Goal: Information Seeking & Learning: Learn about a topic

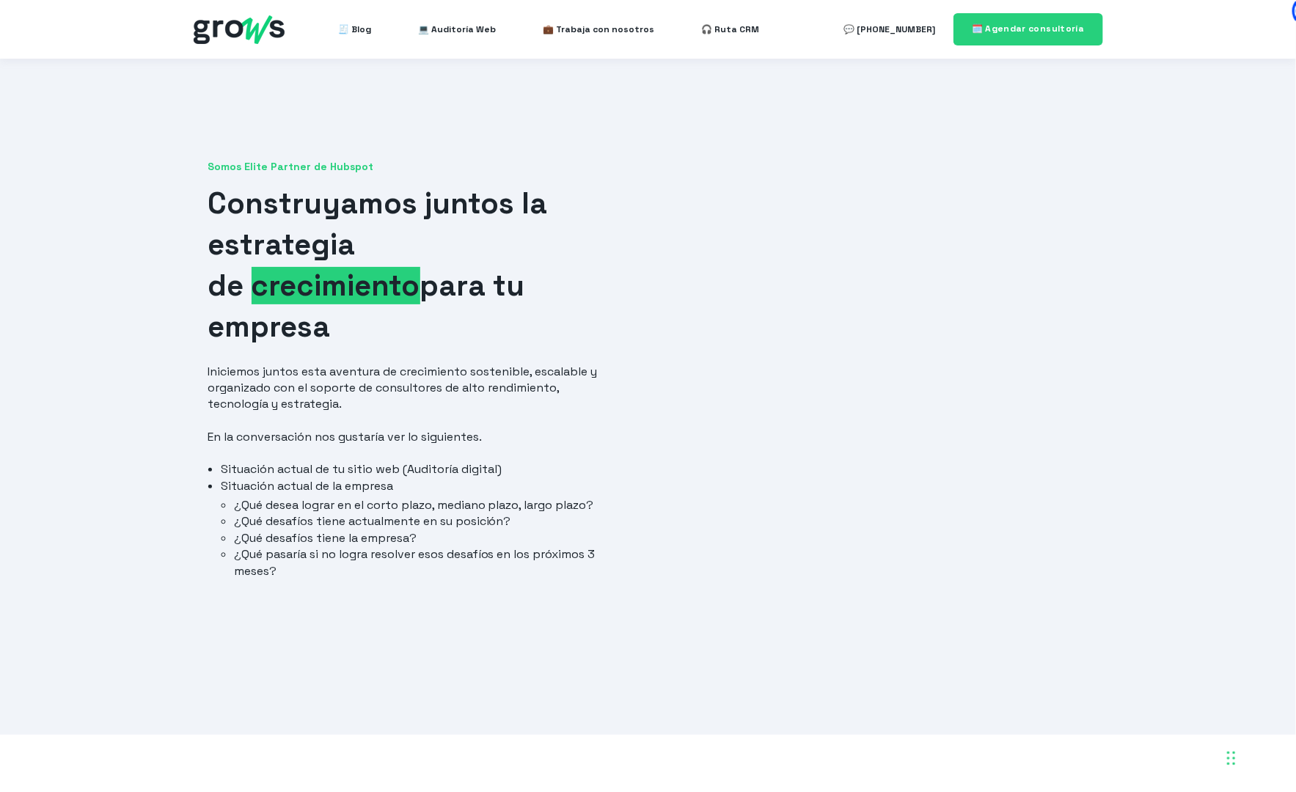
click at [1176, 333] on div "Somos Elite Partner de Hubspot Construyamos juntos la estrategia de crecimiento…" at bounding box center [648, 397] width 1296 height 676
click at [438, 251] on h1 "Construyamos juntos la estrategia de crecimiento para tu empresa" at bounding box center [415, 265] width 414 height 164
drag, startPoint x: 253, startPoint y: 210, endPoint x: 398, endPoint y: 340, distance: 194.8
click at [397, 341] on div "Somos Elite Partner de Hubspot Construyamos juntos la estrategia de crecimiento…" at bounding box center [415, 378] width 443 height 437
drag, startPoint x: 420, startPoint y: 331, endPoint x: 618, endPoint y: 320, distance: 198.3
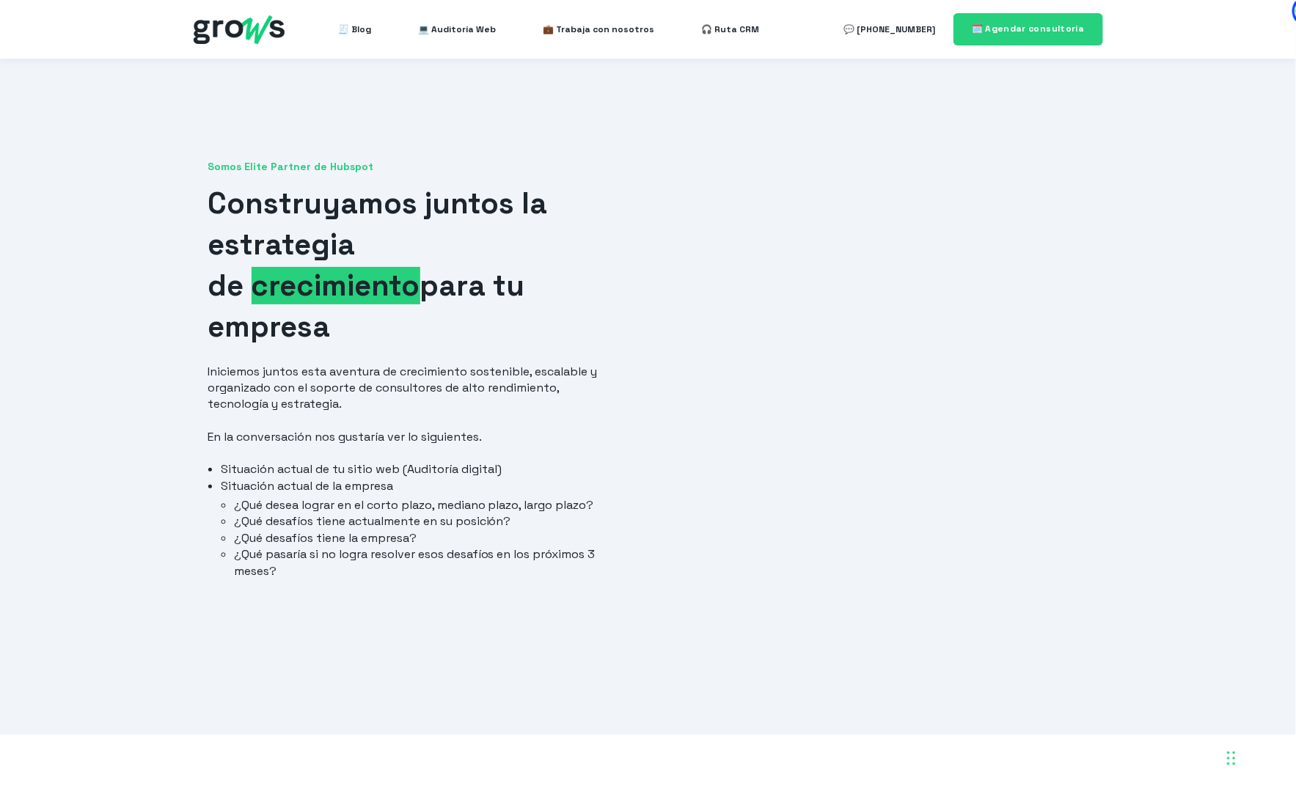
click at [420, 331] on h1 "Construyamos juntos la estrategia de crecimiento para tu empresa" at bounding box center [415, 265] width 414 height 164
drag, startPoint x: 157, startPoint y: 19, endPoint x: 296, endPoint y: 35, distance: 139.5
click at [296, 34] on header "🧾 Blog 💻 Auditoría Web 💼 Trabaja con nosotros 🎧 Ruta CRM 💬 [PHONE_NUMBER]" at bounding box center [648, 29] width 1296 height 59
click at [1107, 192] on div "Somos Elite Partner de Hubspot Construyamos juntos la estrategia de crecimiento…" at bounding box center [648, 397] width 1296 height 676
click at [290, 103] on div "Somos Elite Partner de Hubspot Construyamos juntos la estrategia de crecimiento…" at bounding box center [648, 397] width 1296 height 676
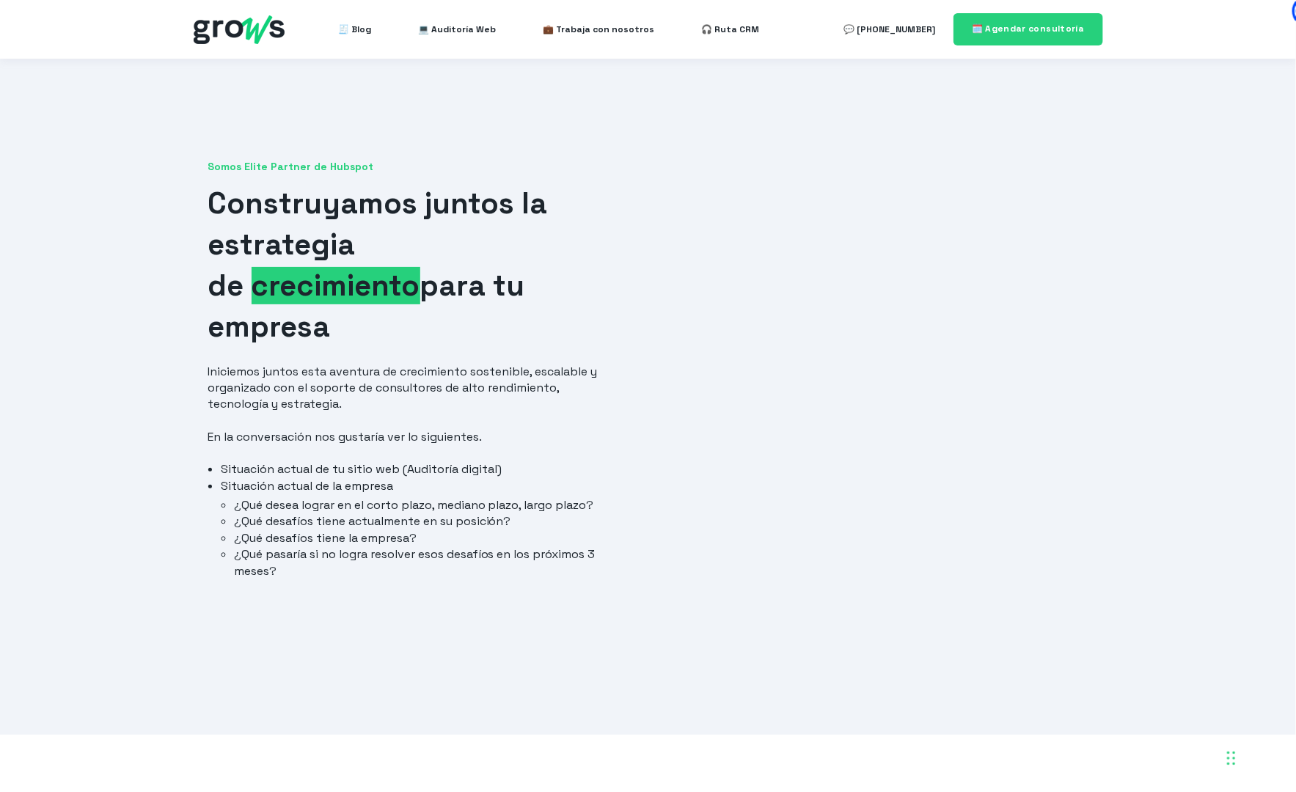
click at [408, 290] on span "crecimiento" at bounding box center [336, 285] width 169 height 37
drag, startPoint x: 359, startPoint y: 325, endPoint x: 172, endPoint y: 168, distance: 244.1
click at [171, 166] on div "Somos Elite Partner de Hubspot Construyamos juntos la estrategia de crecimiento…" at bounding box center [648, 397] width 1296 height 676
drag, startPoint x: 450, startPoint y: 290, endPoint x: 390, endPoint y: 284, distance: 59.8
click at [446, 290] on h1 "Construyamos juntos la estrategia de crecimiento para tu empresa" at bounding box center [415, 265] width 414 height 164
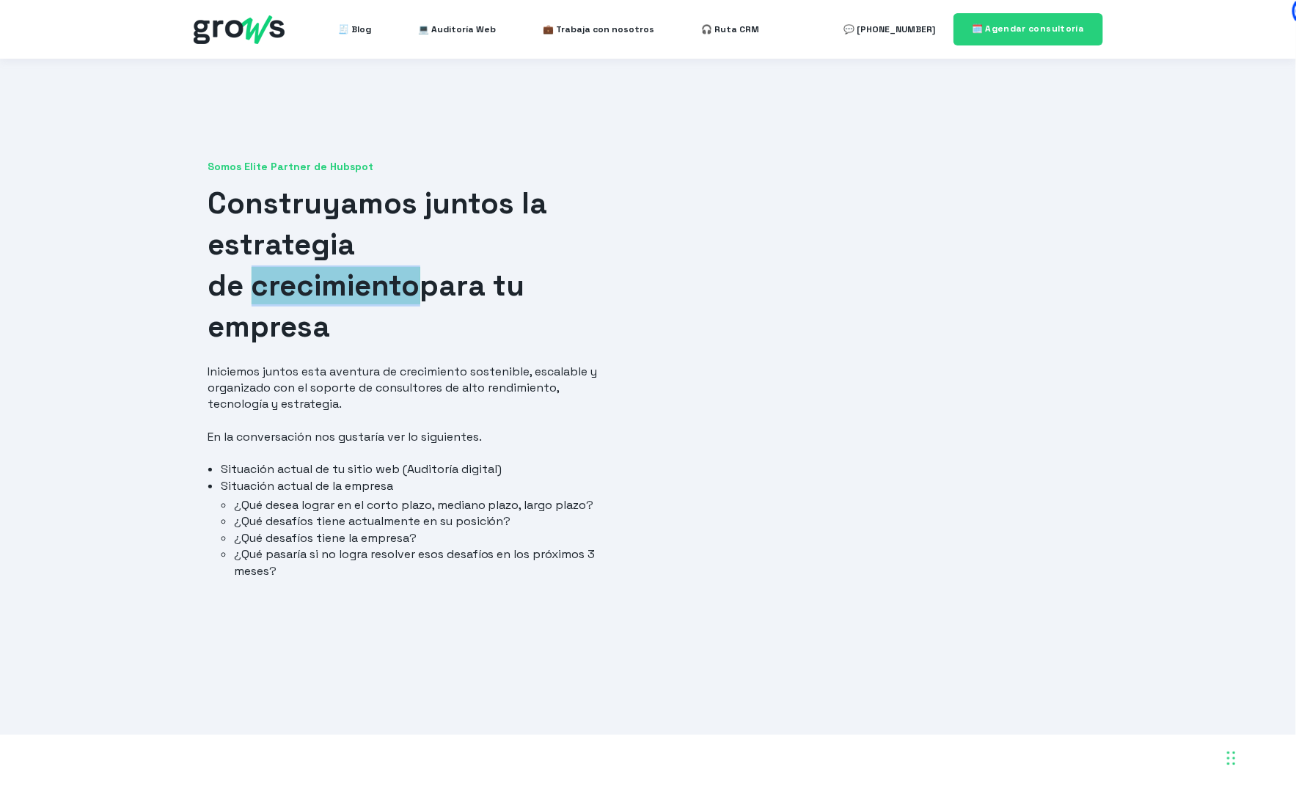
drag, startPoint x: 255, startPoint y: 288, endPoint x: 426, endPoint y: 290, distance: 170.9
click at [420, 287] on h1 "Construyamos juntos la estrategia de crecimiento para tu empresa" at bounding box center [415, 265] width 414 height 164
click at [598, 295] on h1 "Construyamos juntos la estrategia de crecimiento para tu empresa" at bounding box center [415, 265] width 414 height 164
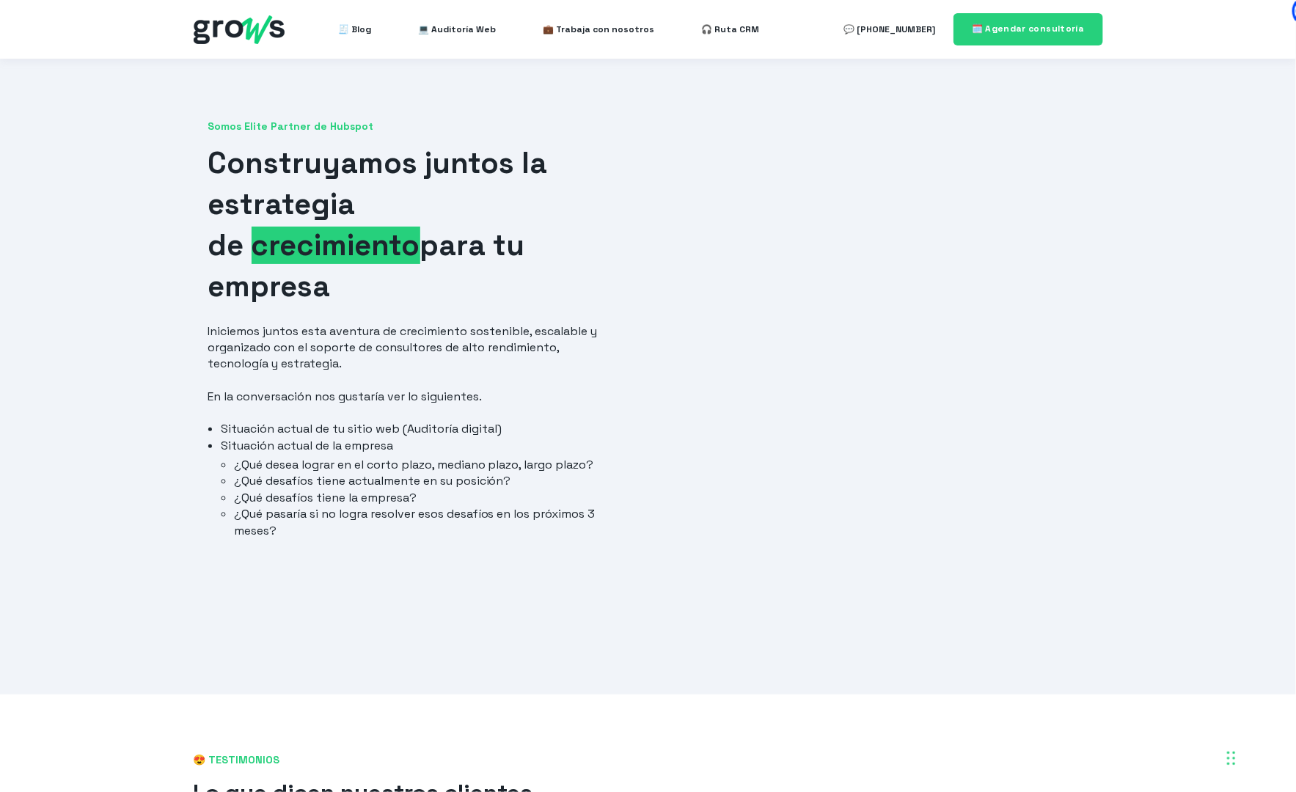
scroll to position [122, 0]
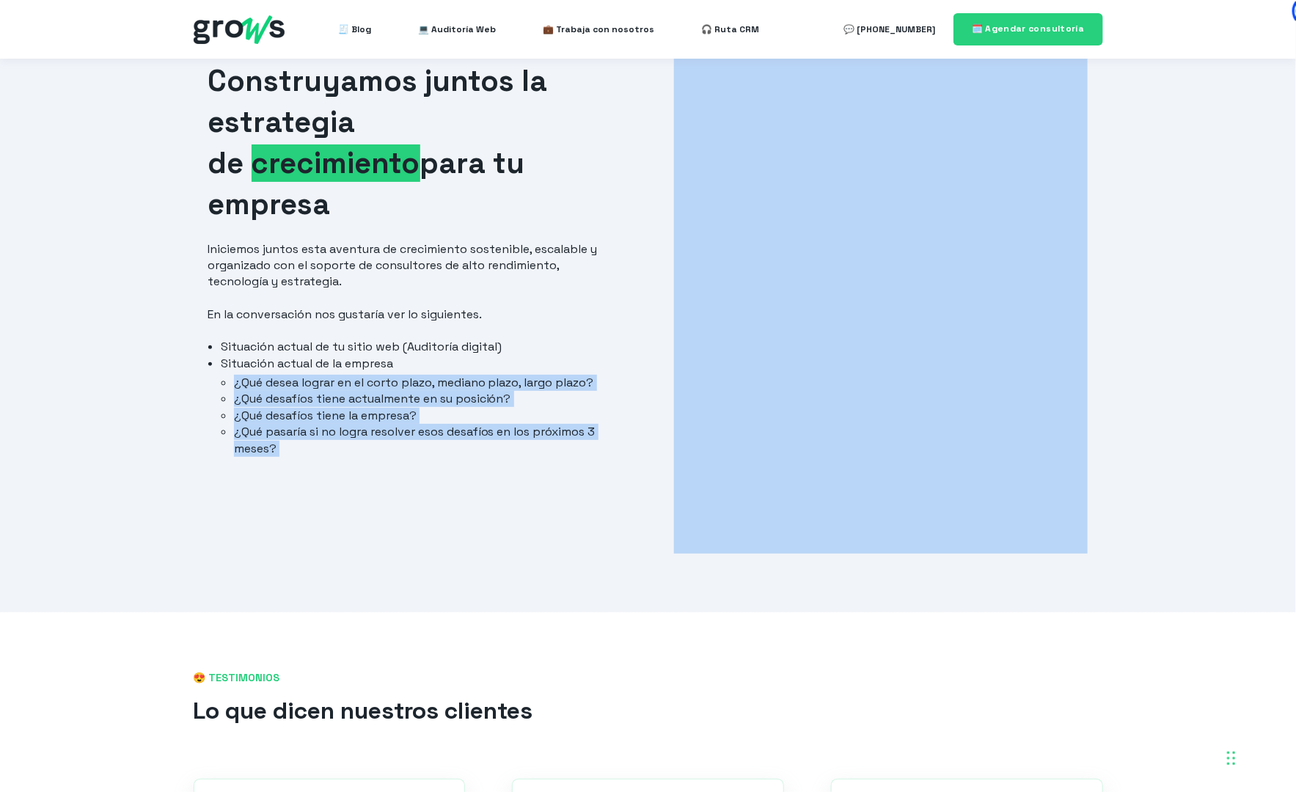
drag, startPoint x: 236, startPoint y: 381, endPoint x: 643, endPoint y: 438, distance: 411.0
click at [651, 439] on div "Somos Elite Partner de Hubspot Construyamos juntos la estrategia de crecimiento…" at bounding box center [648, 274] width 909 height 559
drag, startPoint x: 313, startPoint y: 423, endPoint x: 563, endPoint y: 481, distance: 256.0
click at [313, 424] on li "¿Qué pasaría si no logra resolver esos desafíos en los próximos 3 meses?" at bounding box center [428, 440] width 388 height 33
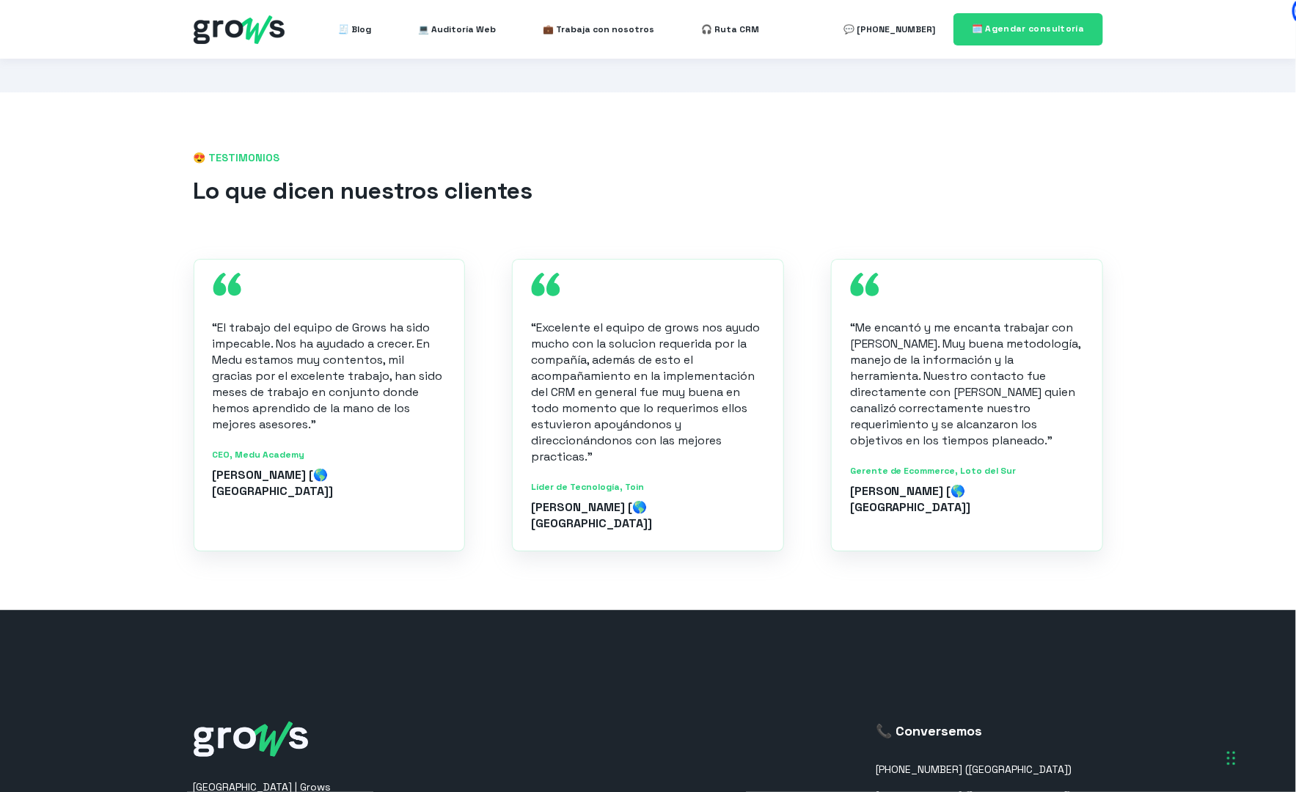
scroll to position [649, 0]
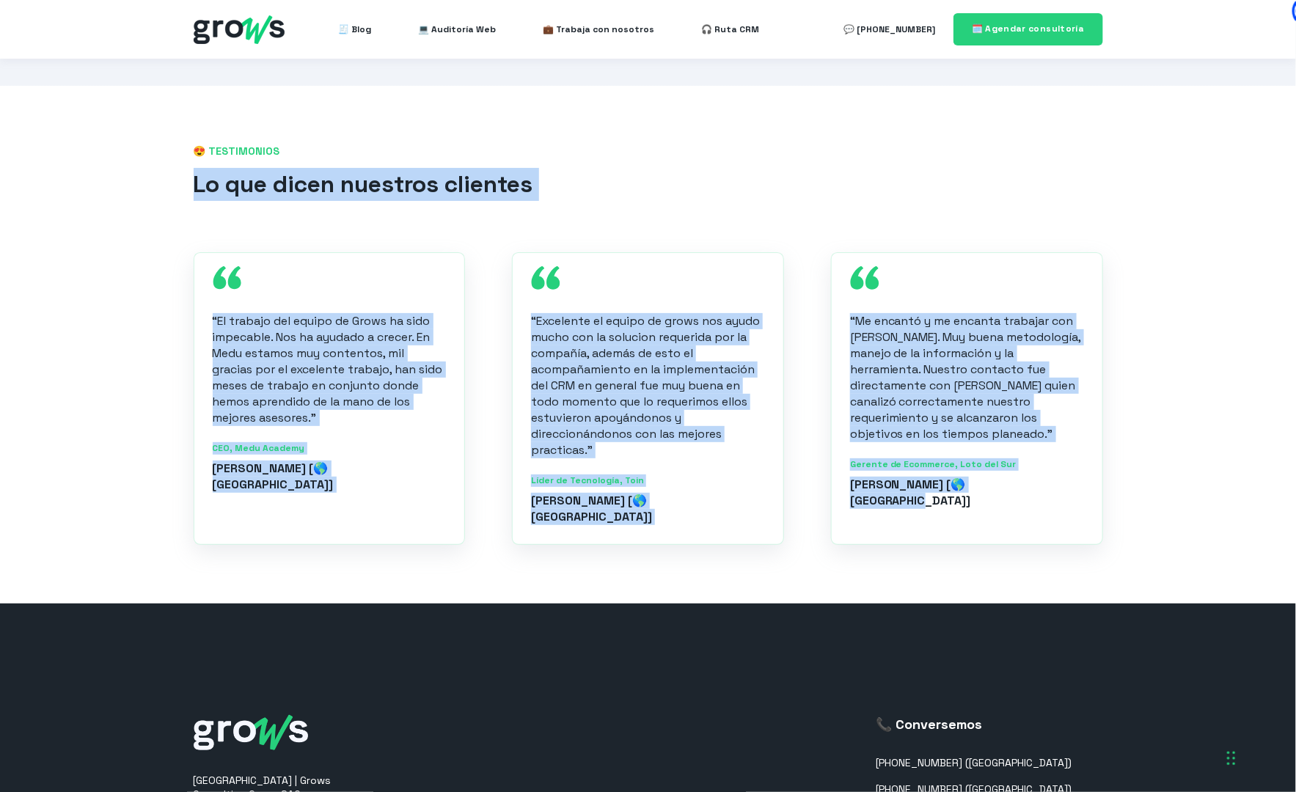
drag, startPoint x: 193, startPoint y: 176, endPoint x: 1129, endPoint y: 478, distance: 983.4
click at [1129, 478] on div "😍 TESTIMONIOS Lo que dicen nuestros clientes “El trabajo del equipo de Grows ha…" at bounding box center [648, 344] width 1296 height 517
click at [1191, 389] on div "😍 TESTIMONIOS Lo que dicen nuestros clientes “El trabajo del equipo de Grows ha…" at bounding box center [648, 344] width 1296 height 517
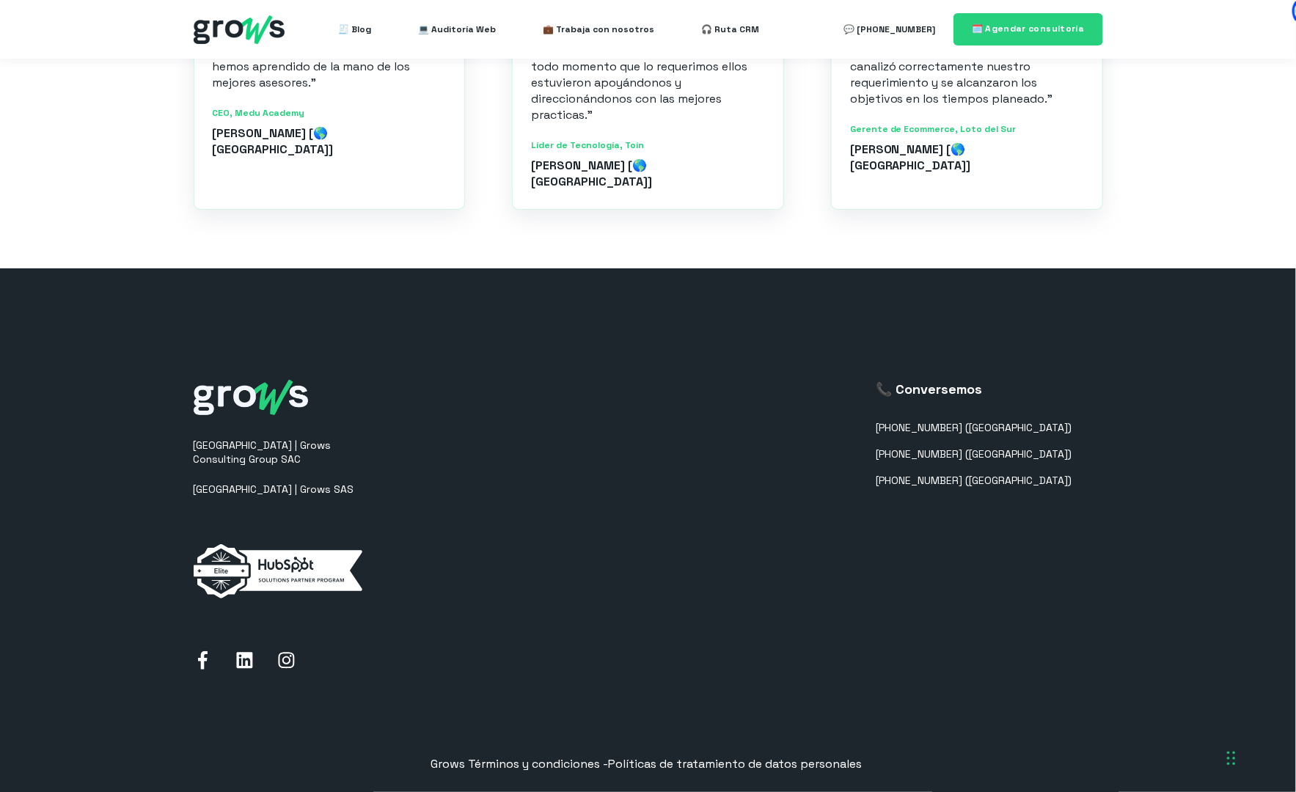
scroll to position [0, 0]
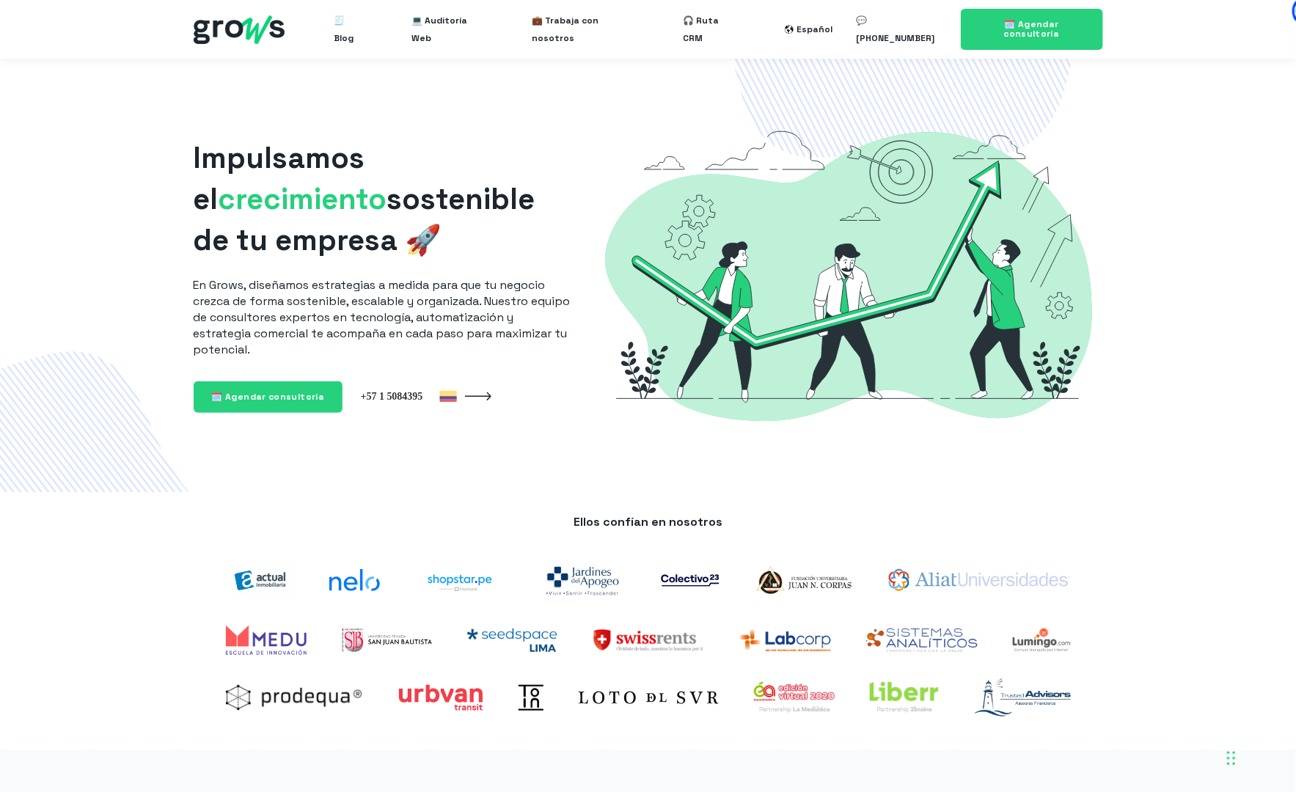
drag, startPoint x: 339, startPoint y: 170, endPoint x: 580, endPoint y: 257, distance: 256.6
click at [539, 249] on div "Impulsamos el crecimiento sostenible de tu empresa 🚀 En Grows, diseñamos estrat…" at bounding box center [648, 275] width 1267 height 433
click at [1045, 440] on img at bounding box center [848, 276] width 509 height 340
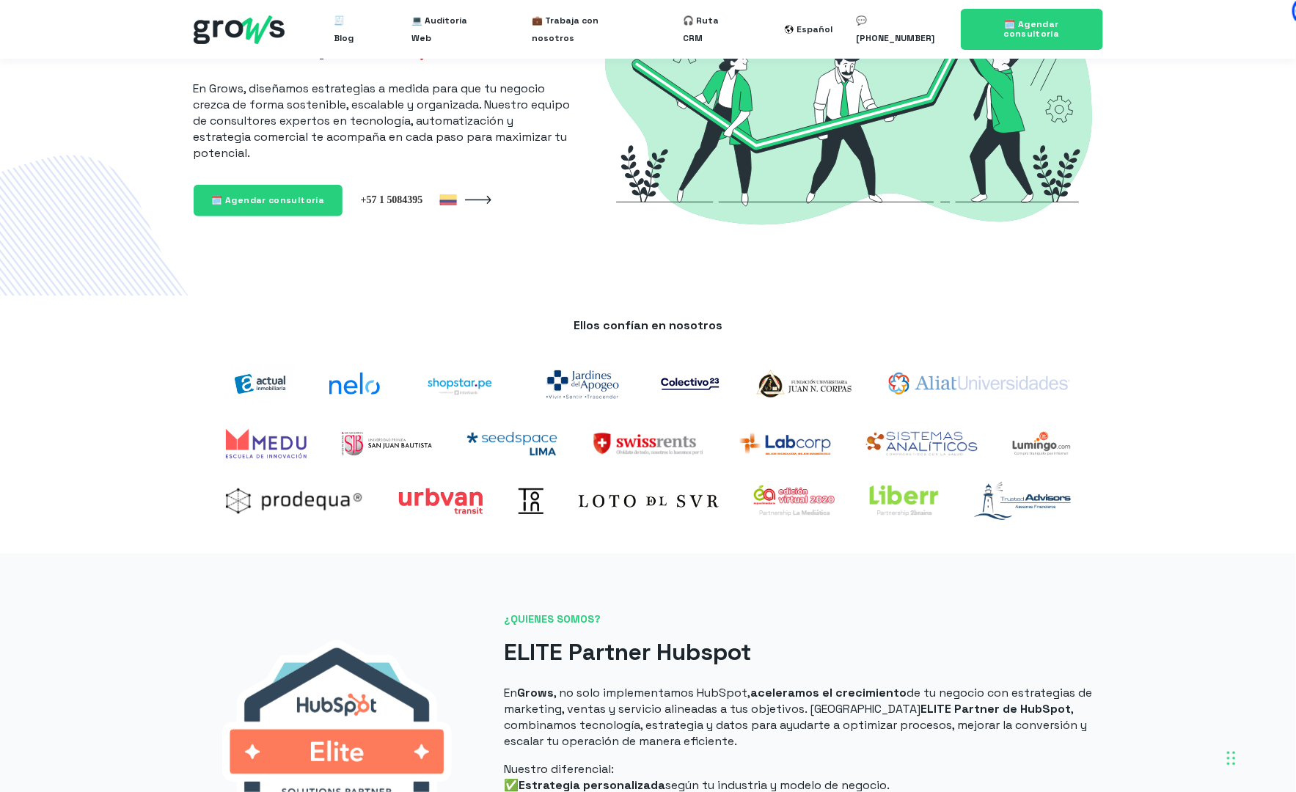
scroll to position [280, 0]
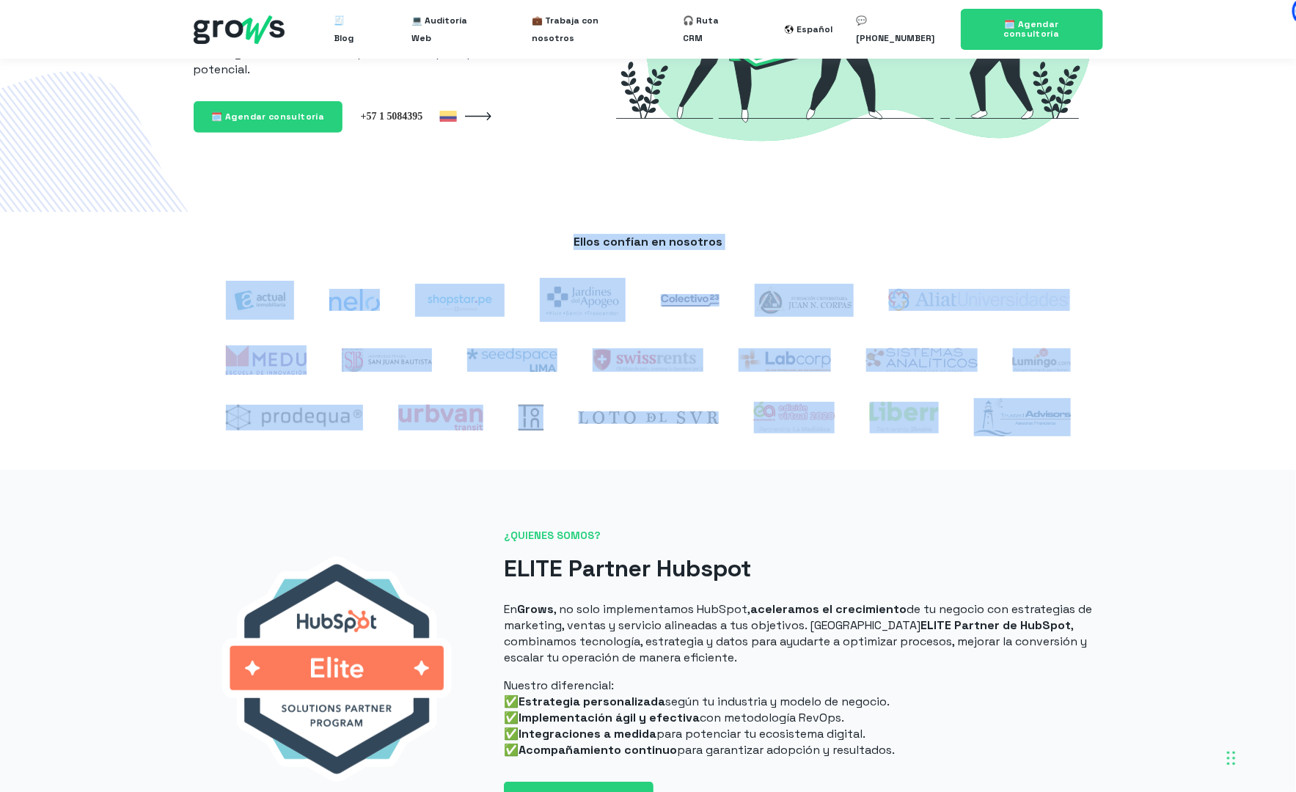
drag, startPoint x: 579, startPoint y: 240, endPoint x: 1051, endPoint y: 432, distance: 509.2
click at [1051, 432] on div "Ellos confían en nosotros" at bounding box center [648, 341] width 909 height 215
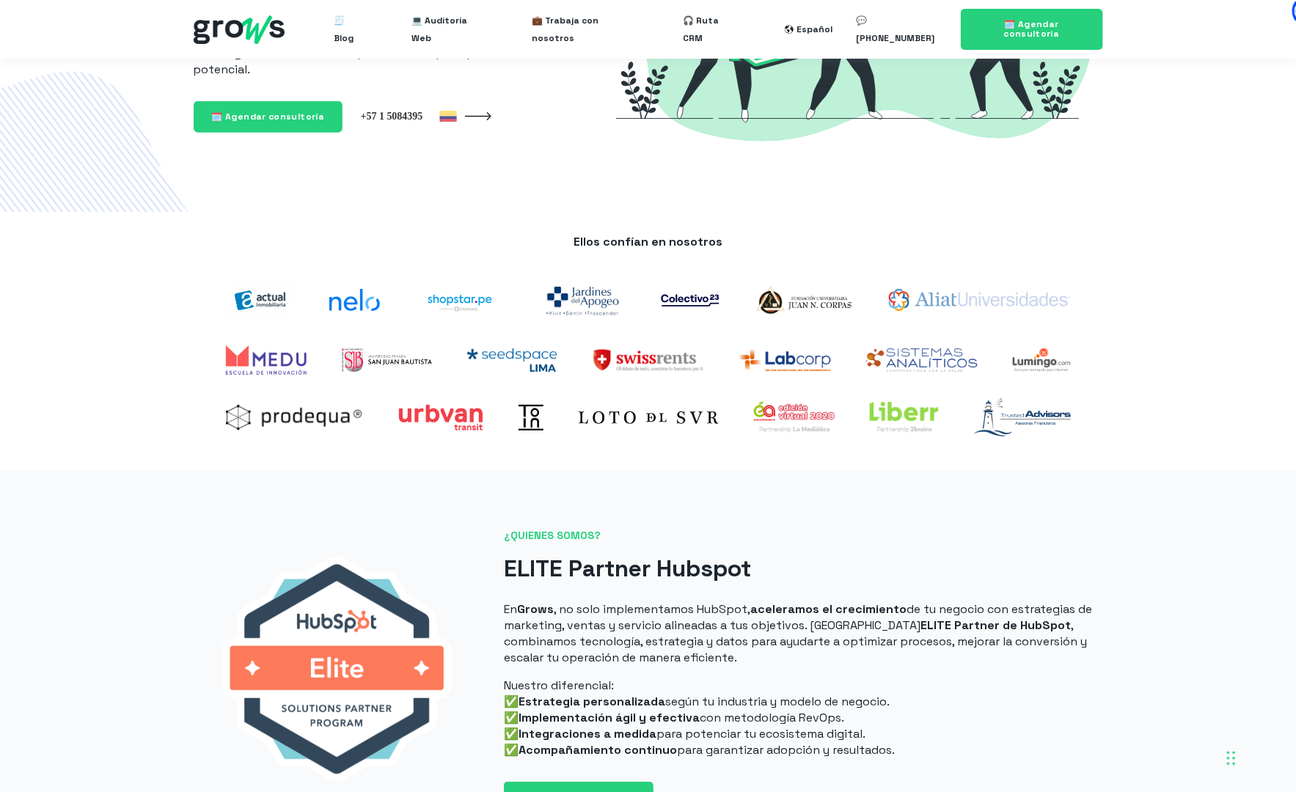
click at [1175, 402] on div "Ellos confían en nosotros" at bounding box center [648, 341] width 1296 height 259
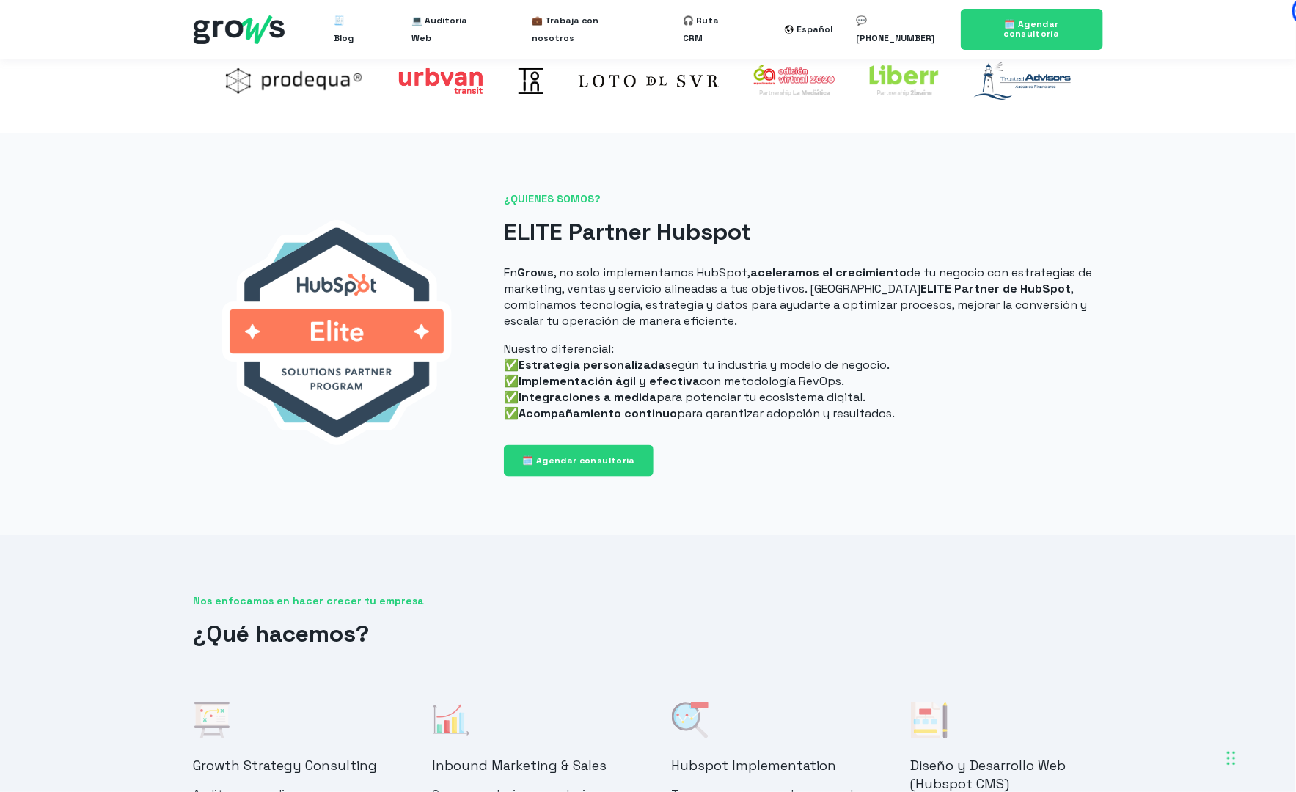
scroll to position [622, 0]
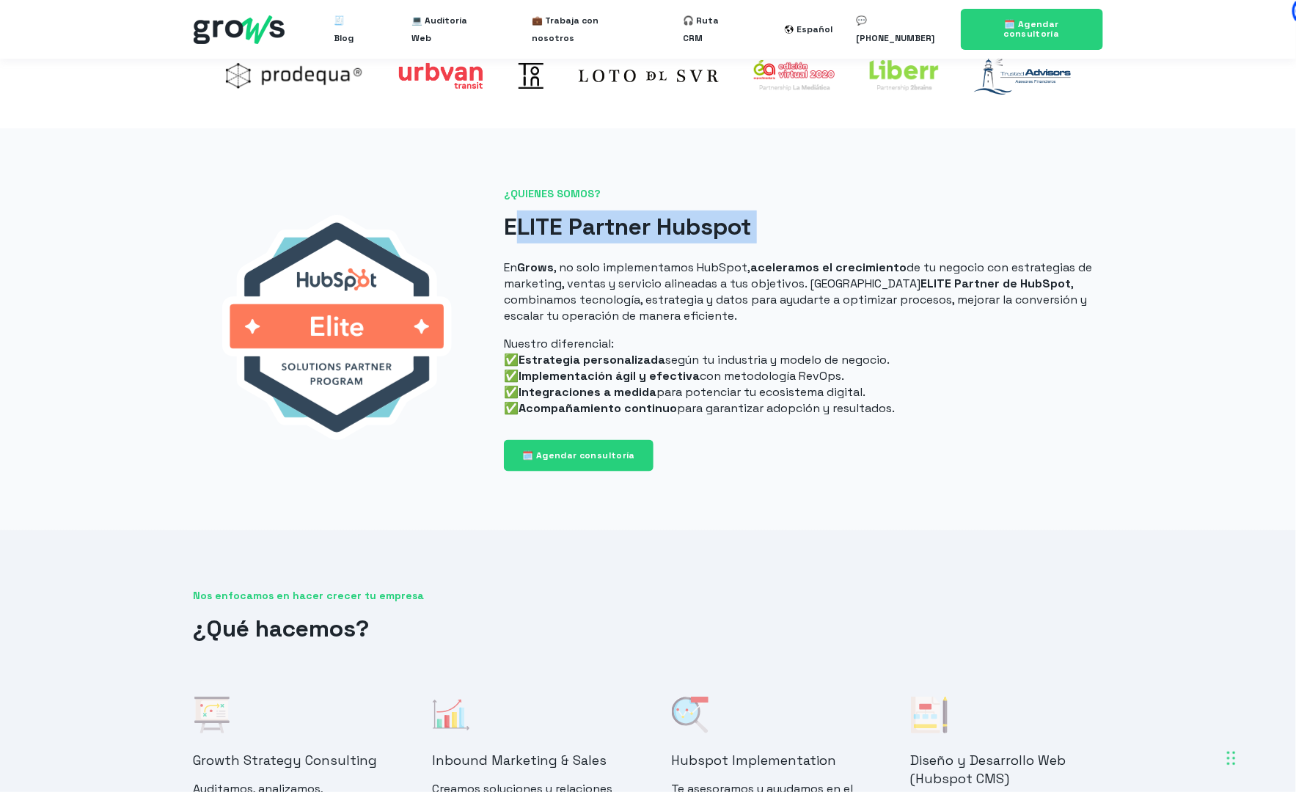
drag, startPoint x: 534, startPoint y: 228, endPoint x: 946, endPoint y: 386, distance: 441.3
click at [926, 248] on div "ELITE Partner Hubspot En Grows , no solo implementamos HubSpot, aceleramos el c…" at bounding box center [803, 313] width 598 height 206
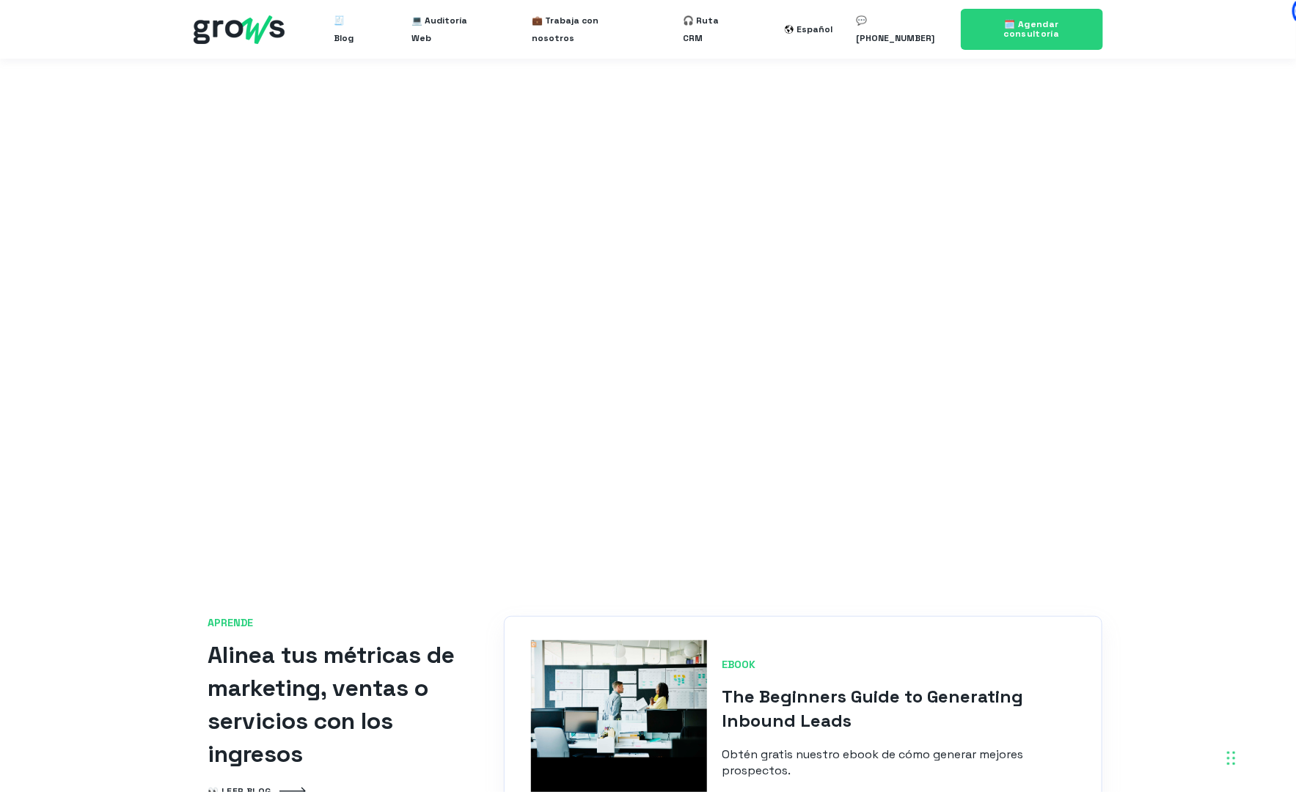
scroll to position [2430, 0]
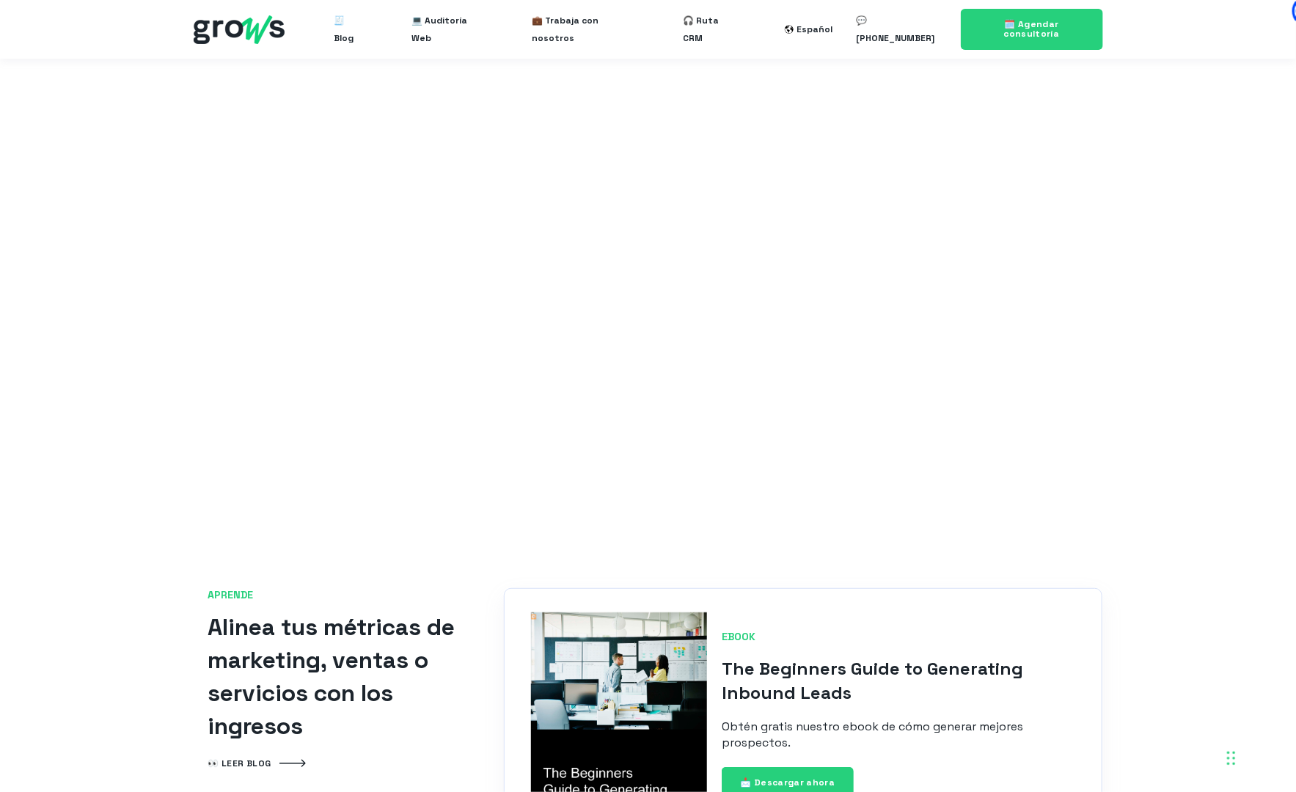
click at [1107, 481] on div "Descubre cómo llevar tu negocio al siguiente nivel con una estrategia de crecim…" at bounding box center [648, 118] width 1296 height 824
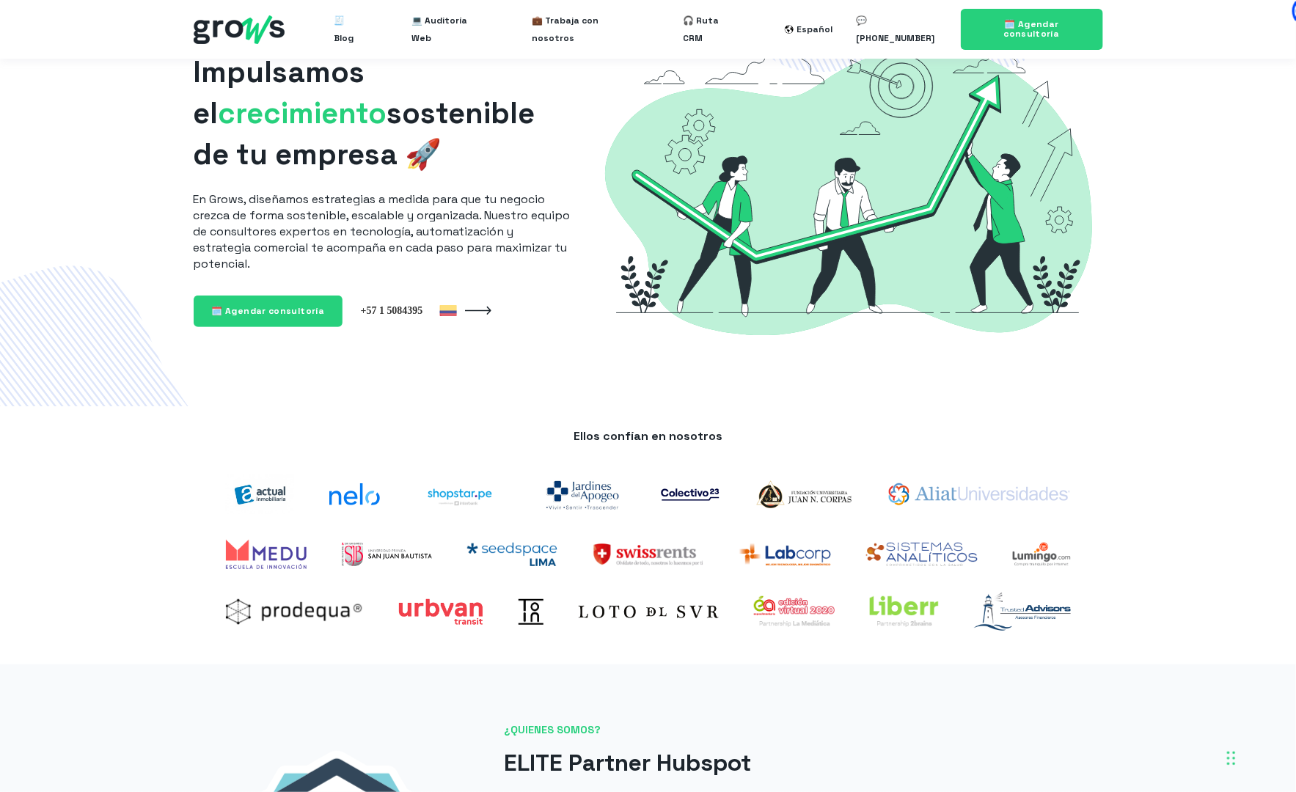
scroll to position [0, 0]
